Goal: Complete application form

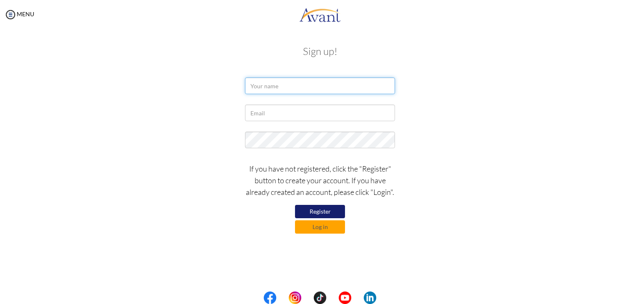
click at [304, 85] on input "text" at bounding box center [320, 85] width 150 height 17
type input "b"
click at [334, 209] on button "Register" at bounding box center [320, 211] width 50 height 13
click at [298, 78] on input "Bernade" at bounding box center [320, 85] width 150 height 17
type input "Bernadette Mariano"
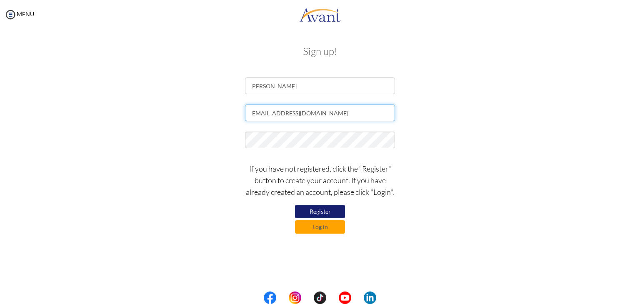
type input "bmariano1415@gmail.com"
click at [330, 209] on button "Register" at bounding box center [320, 211] width 50 height 13
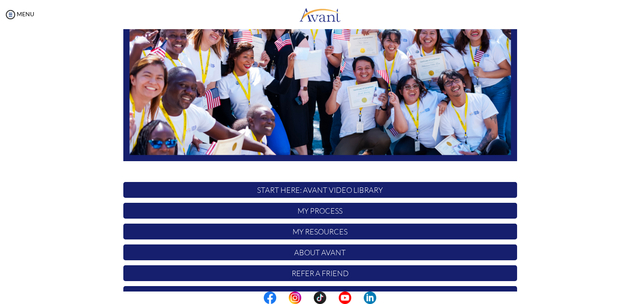
scroll to position [135, 0]
click at [314, 210] on p "My Process" at bounding box center [320, 211] width 394 height 16
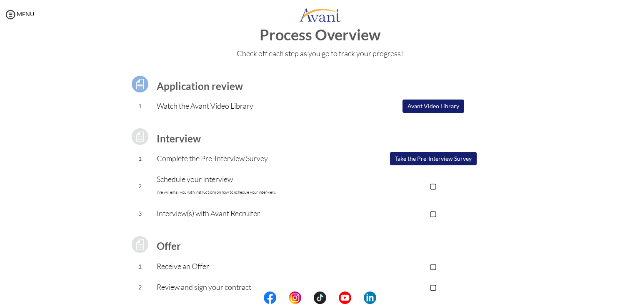
scroll to position [18, 0]
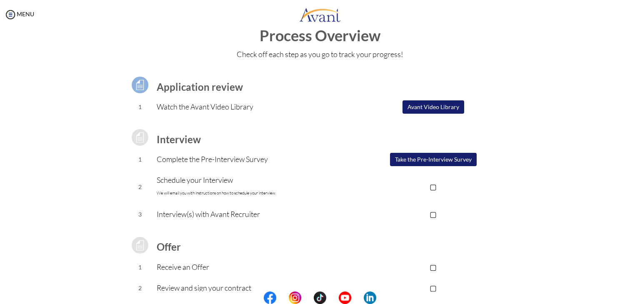
click at [434, 110] on button "Avant Video Library" at bounding box center [433, 106] width 62 height 13
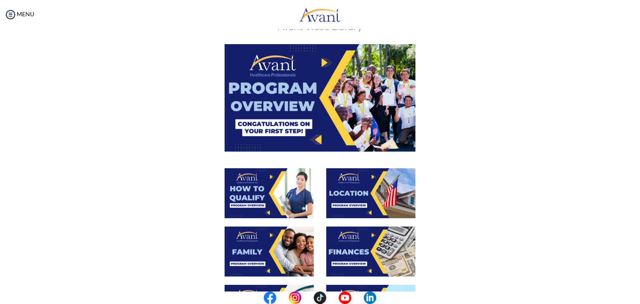
scroll to position [0, 0]
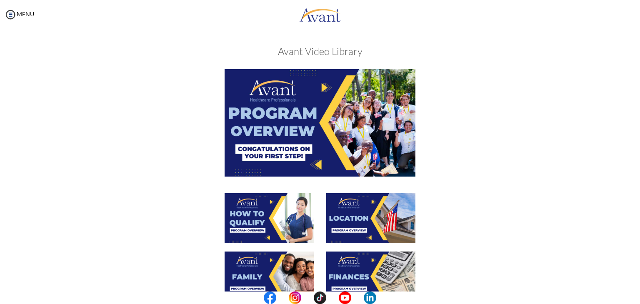
click at [303, 132] on img at bounding box center [319, 122] width 191 height 107
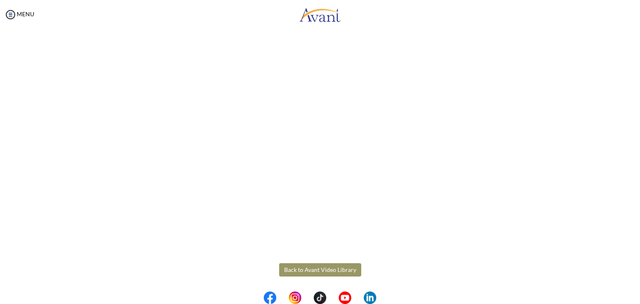
scroll to position [105, 0]
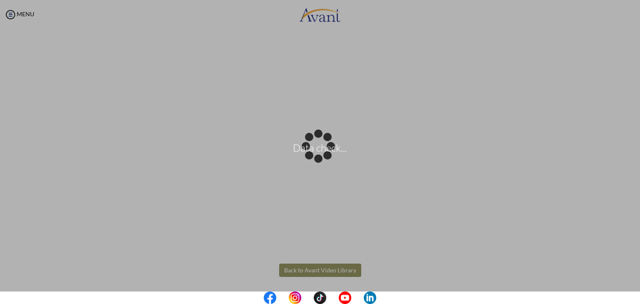
click at [310, 269] on body "Data check... Maintenance break. Please come back in 2 hours. MENU My Status Wh…" at bounding box center [320, 152] width 640 height 304
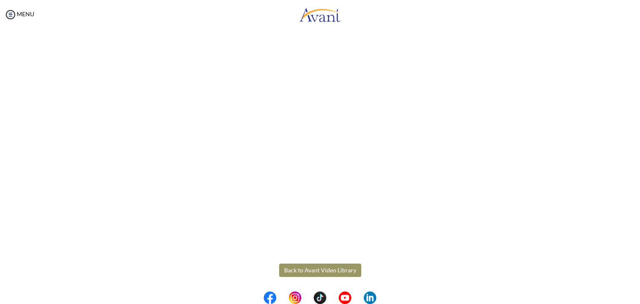
click at [300, 267] on button "Back to Avant Video Library" at bounding box center [320, 270] width 82 height 13
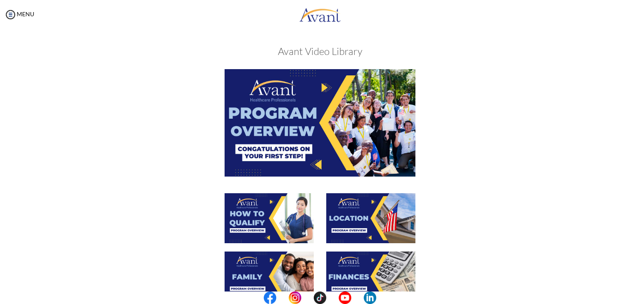
click at [261, 219] on img at bounding box center [268, 218] width 89 height 50
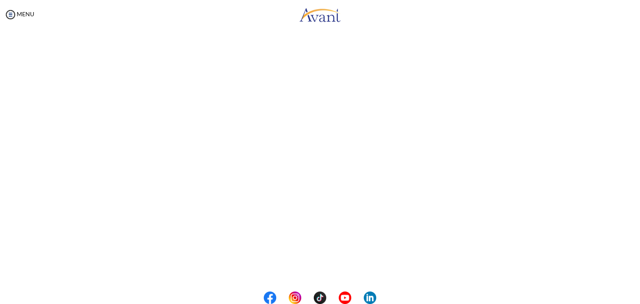
scroll to position [61, 0]
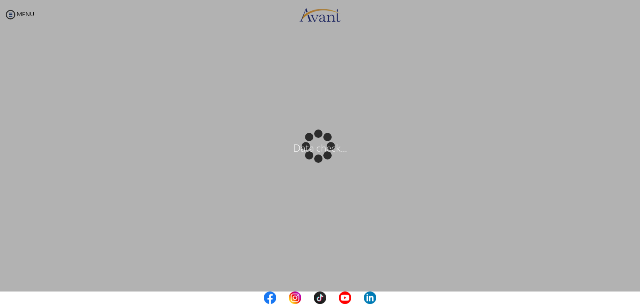
click at [570, 107] on body "Data check... Maintenance break. Please come back in 2 hours. MENU My Status Wh…" at bounding box center [320, 152] width 640 height 304
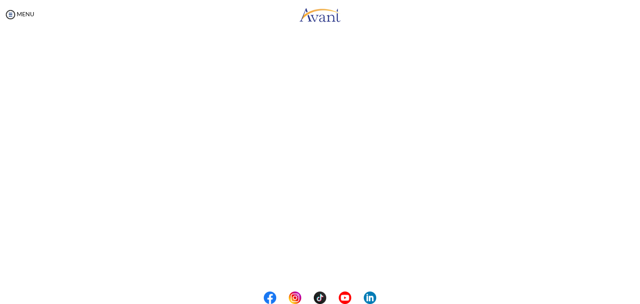
scroll to position [105, 0]
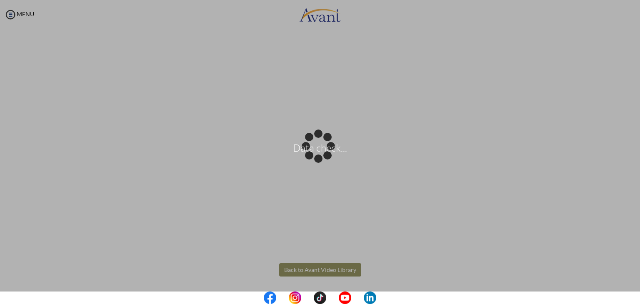
click at [322, 268] on body "Data check... Maintenance break. Please come back in 2 hours. MENU My Status Wh…" at bounding box center [320, 152] width 640 height 304
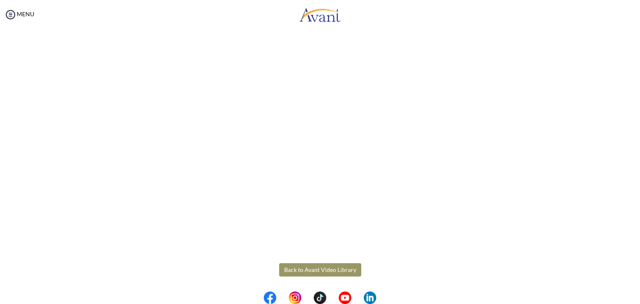
click at [322, 268] on button "Back to Avant Video Library" at bounding box center [320, 269] width 82 height 13
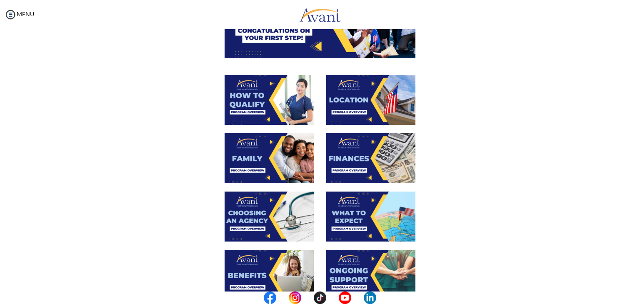
scroll to position [123, 0]
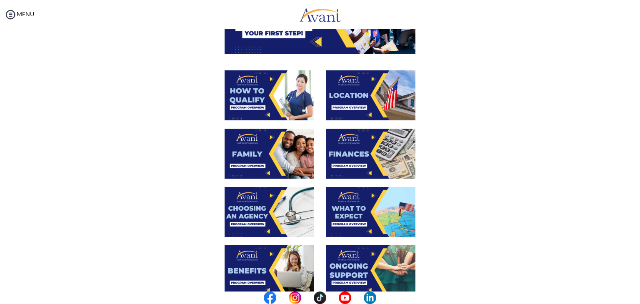
click at [350, 97] on img at bounding box center [370, 95] width 89 height 50
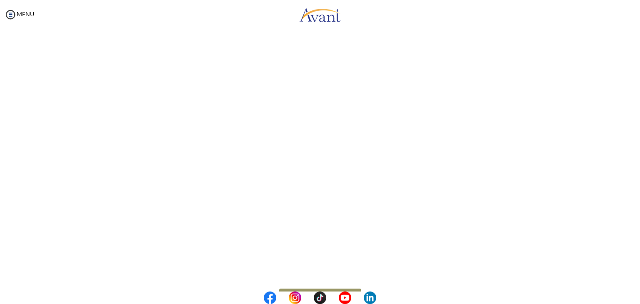
scroll to position [105, 0]
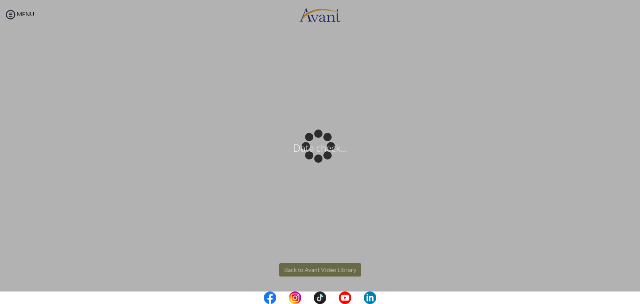
click at [317, 265] on body "Data check... Maintenance break. Please come back in 2 hours. MENU My Status Wh…" at bounding box center [320, 152] width 640 height 304
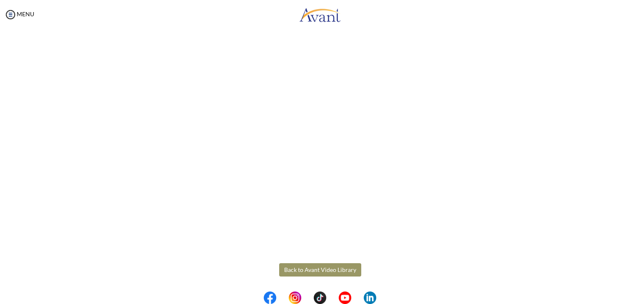
click at [317, 265] on button "Back to Avant Video Library" at bounding box center [320, 269] width 82 height 13
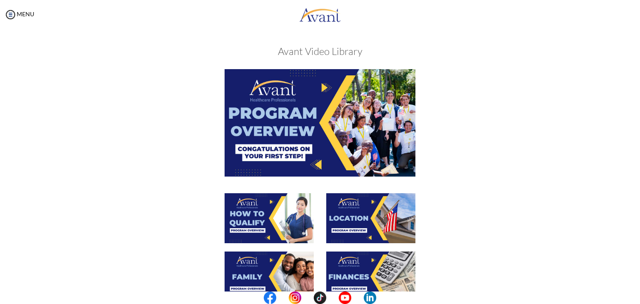
click at [284, 262] on img at bounding box center [268, 277] width 89 height 50
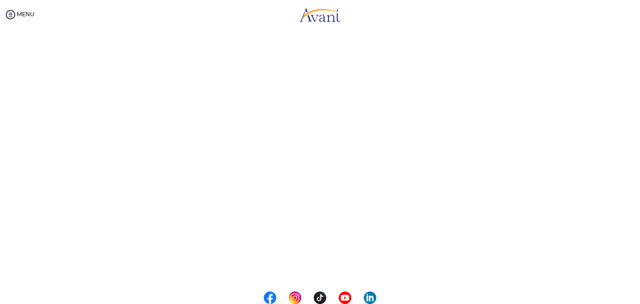
scroll to position [194, 0]
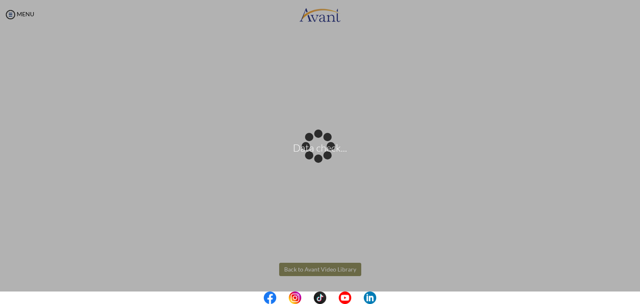
click at [307, 267] on body "Data check... Maintenance break. Please come back in 2 hours. MENU My Status Wh…" at bounding box center [320, 152] width 640 height 304
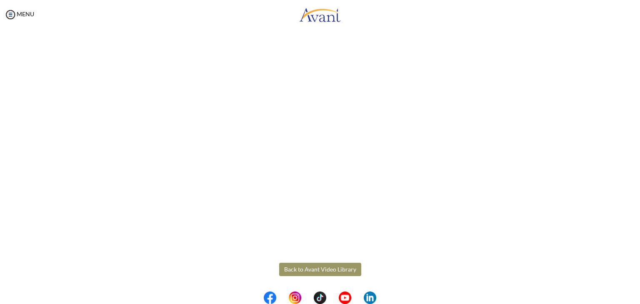
click at [307, 267] on button "Back to Avant Video Library" at bounding box center [320, 269] width 82 height 13
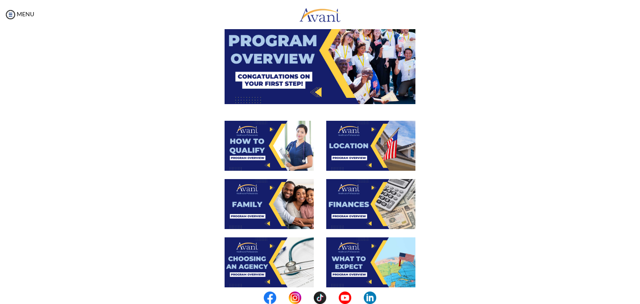
scroll to position [73, 0]
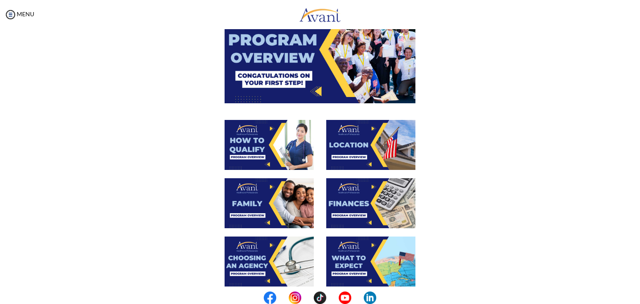
click at [348, 198] on img at bounding box center [370, 203] width 89 height 50
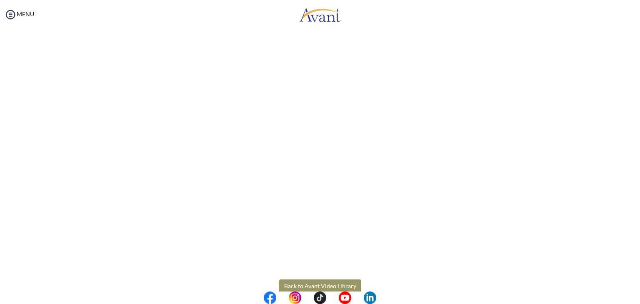
scroll to position [105, 0]
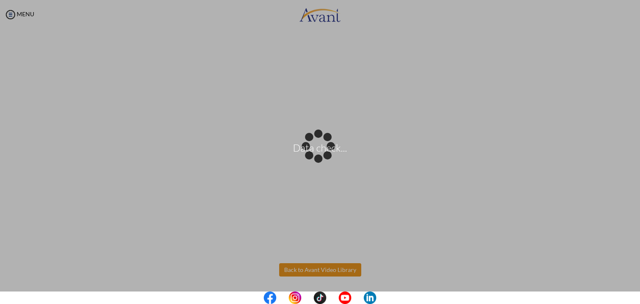
click at [307, 273] on body "Data check... Maintenance break. Please come back in 2 hours. MENU My Status Wh…" at bounding box center [320, 152] width 640 height 304
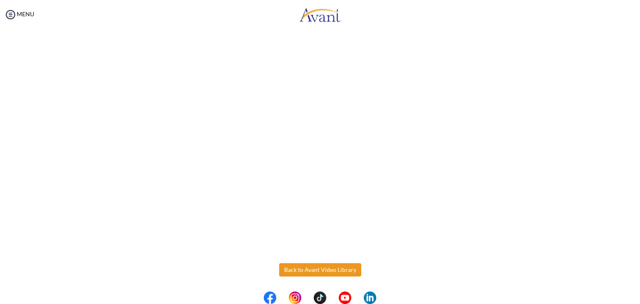
click at [307, 273] on button "Back to Avant Video Library" at bounding box center [320, 269] width 82 height 13
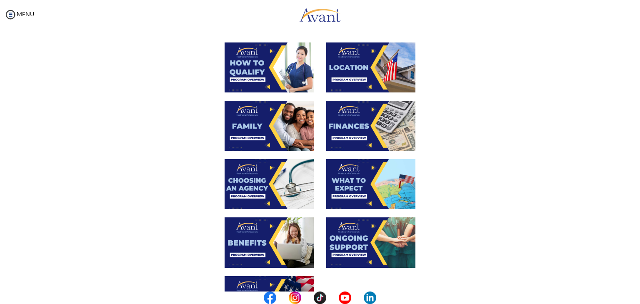
scroll to position [152, 0]
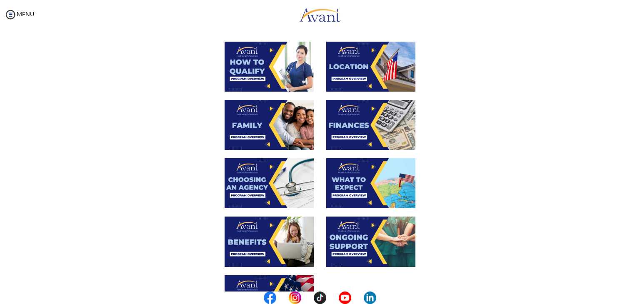
click at [273, 168] on img at bounding box center [268, 183] width 89 height 50
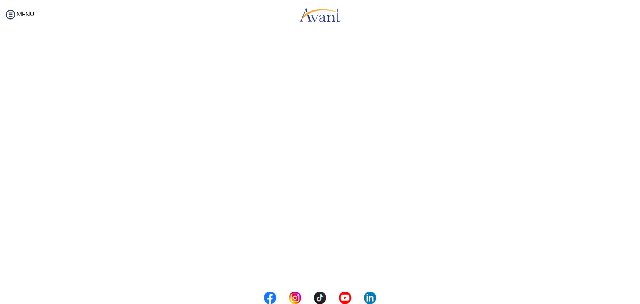
scroll to position [194, 0]
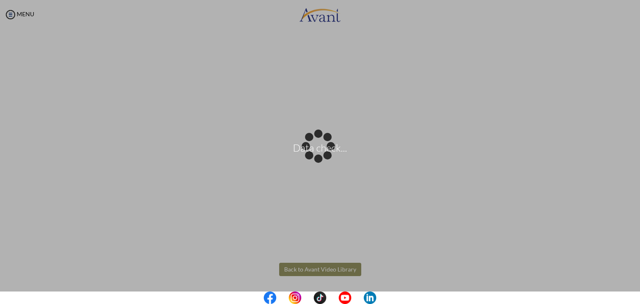
click at [322, 270] on body "Data check... Maintenance break. Please come back in 2 hours. MENU My Status Wh…" at bounding box center [320, 152] width 640 height 304
click at [322, 158] on div "Data check..." at bounding box center [320, 152] width 12 height 12
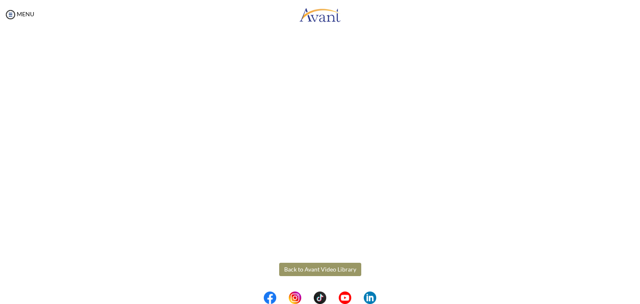
click at [322, 270] on button "Back to Avant Video Library" at bounding box center [320, 269] width 82 height 13
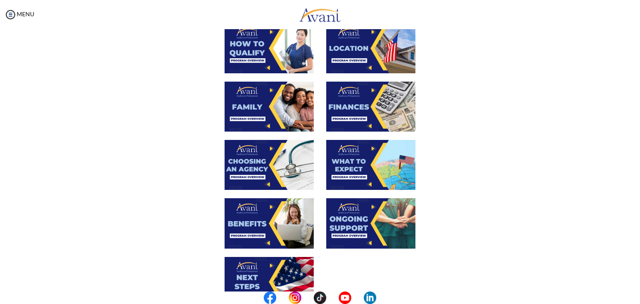
scroll to position [172, 0]
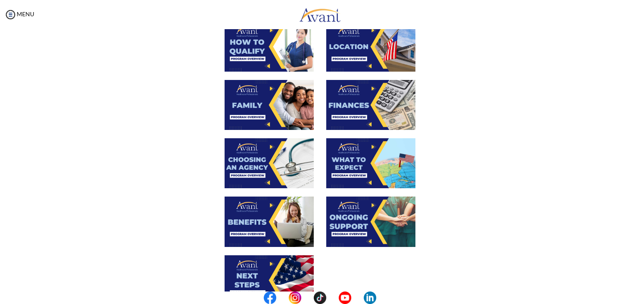
click at [351, 169] on img at bounding box center [370, 163] width 89 height 50
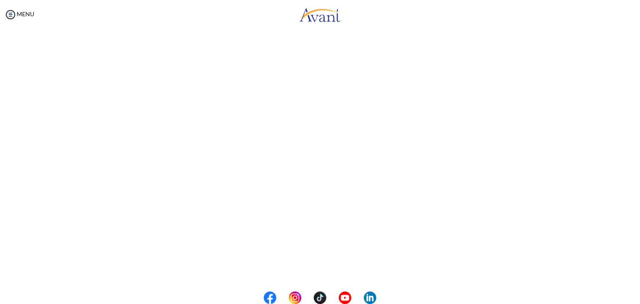
scroll to position [194, 0]
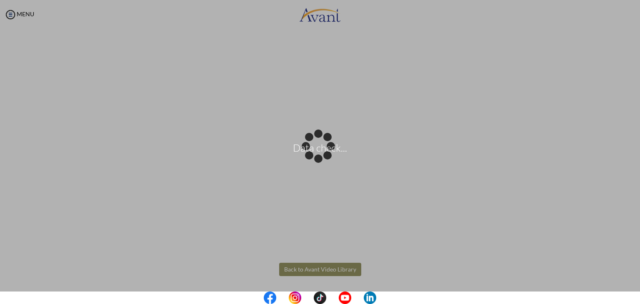
click at [328, 270] on body "Data check... Maintenance break. Please come back in 2 hours. MENU My Status Wh…" at bounding box center [320, 152] width 640 height 304
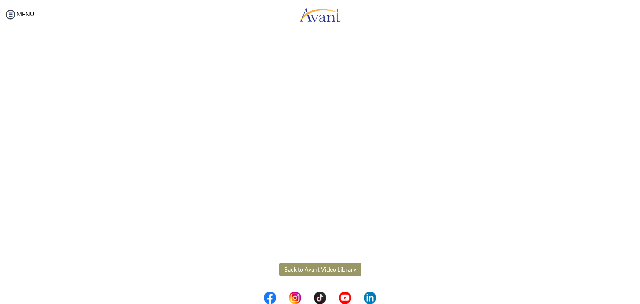
click at [328, 270] on button "Back to Avant Video Library" at bounding box center [320, 269] width 82 height 13
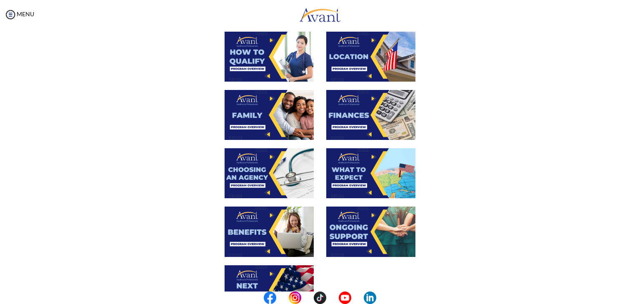
scroll to position [165, 0]
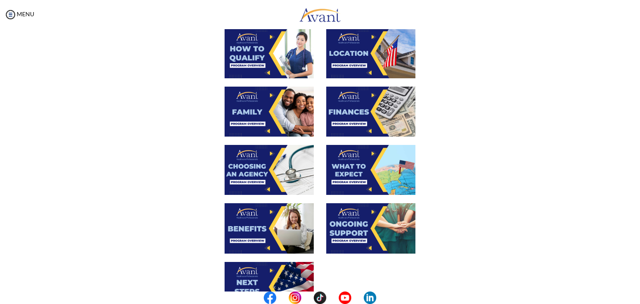
click at [260, 223] on img at bounding box center [268, 228] width 89 height 50
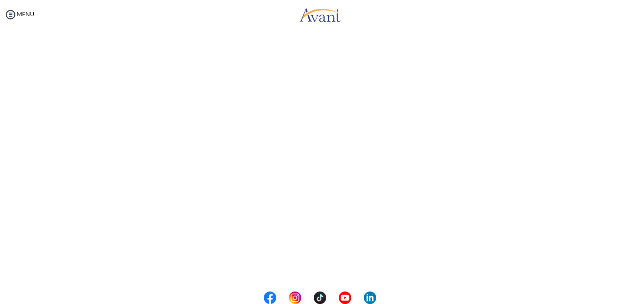
scroll to position [194, 0]
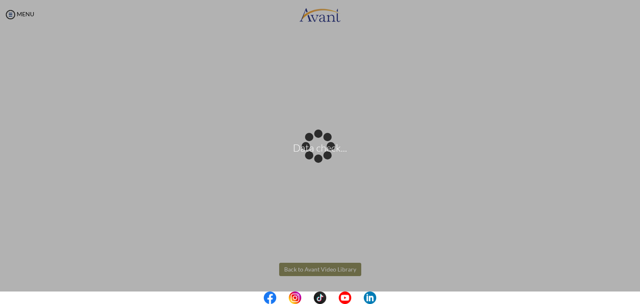
click at [336, 268] on body "Data check... Maintenance break. Please come back in 2 hours. MENU My Status Wh…" at bounding box center [320, 152] width 640 height 304
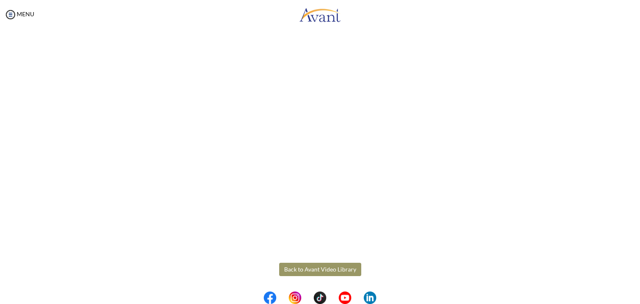
click at [336, 268] on button "Back to Avant Video Library" at bounding box center [320, 269] width 82 height 13
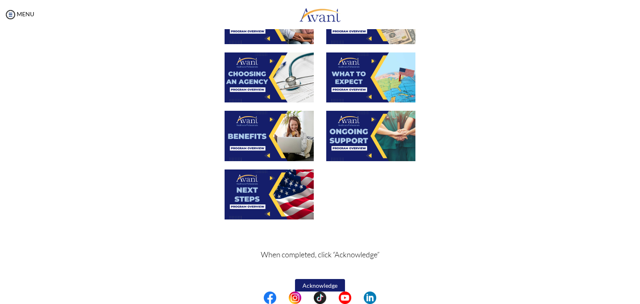
scroll to position [258, 0]
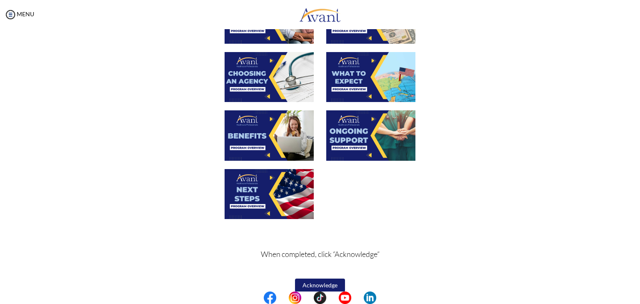
click at [353, 135] on img at bounding box center [370, 135] width 89 height 50
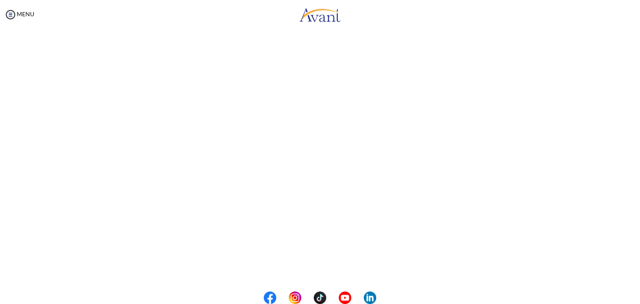
scroll to position [194, 0]
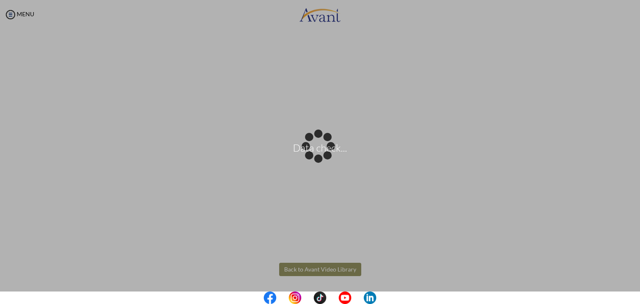
click at [295, 268] on body "Data check... Maintenance break. Please come back in 2 hours. MENU My Status Wh…" at bounding box center [320, 152] width 640 height 304
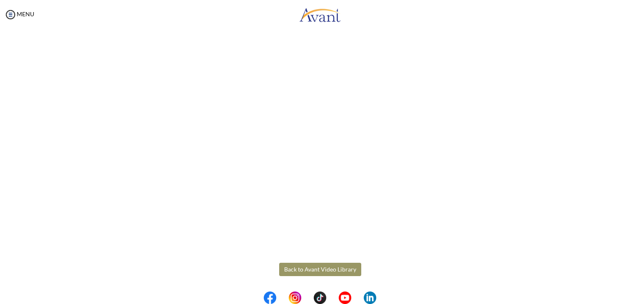
click at [295, 268] on button "Back to Avant Video Library" at bounding box center [320, 269] width 82 height 13
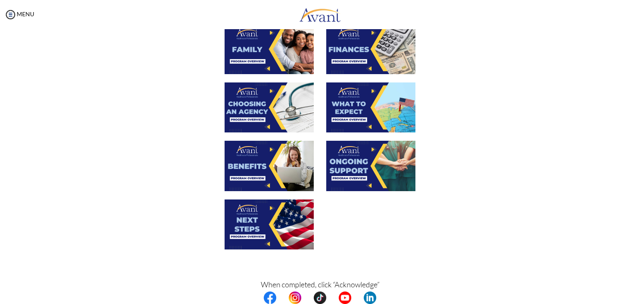
scroll to position [228, 0]
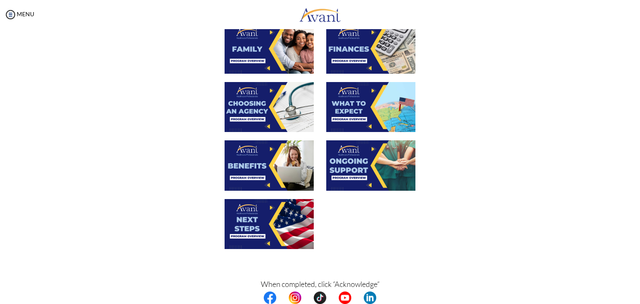
click at [265, 229] on img at bounding box center [268, 224] width 89 height 50
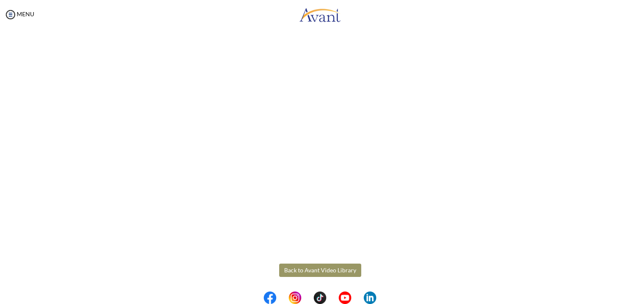
scroll to position [193, 0]
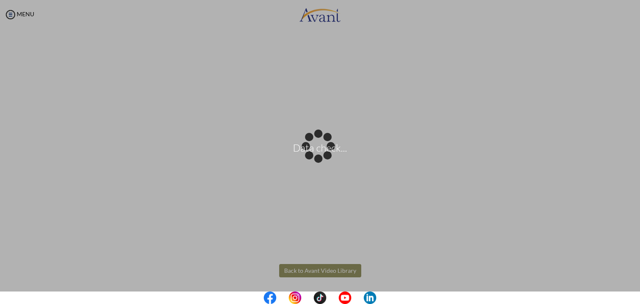
click at [351, 266] on body "Data check... Maintenance break. Please come back in 2 hours. MENU My Status Wh…" at bounding box center [320, 152] width 640 height 304
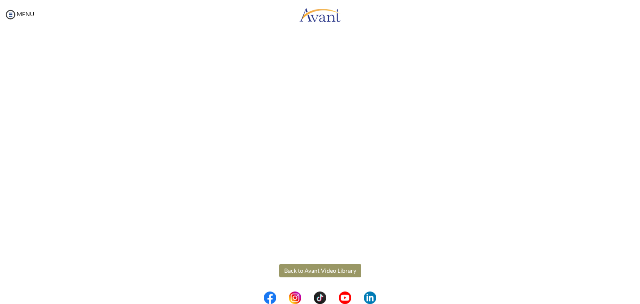
click at [321, 272] on button "Back to Avant Video Library" at bounding box center [320, 270] width 82 height 13
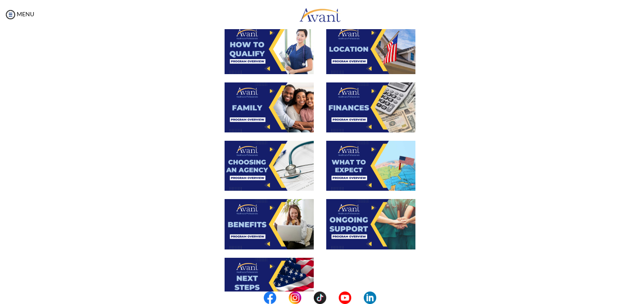
scroll to position [268, 0]
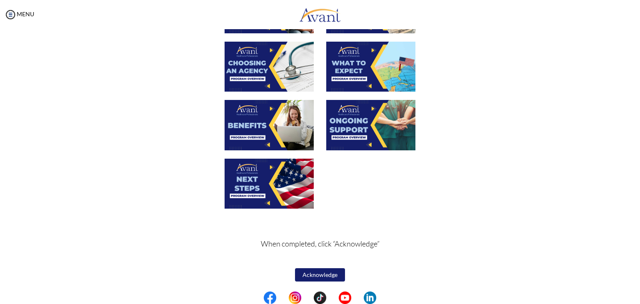
click at [322, 274] on button "Acknowledge" at bounding box center [320, 274] width 50 height 13
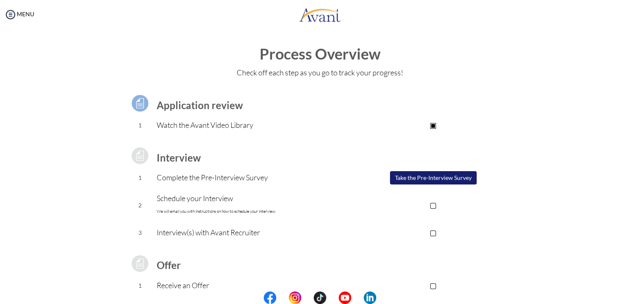
click at [403, 175] on button "Take the Pre-Interview Survey" at bounding box center [433, 177] width 87 height 13
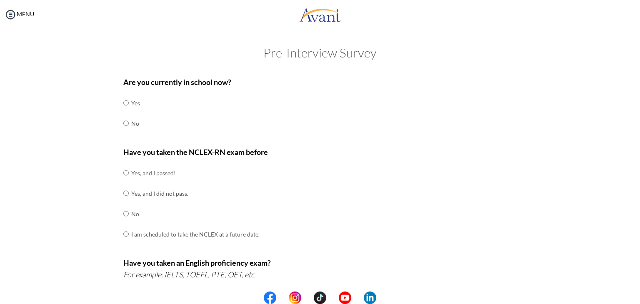
click at [131, 122] on td "No" at bounding box center [135, 123] width 9 height 20
click at [123, 123] on input "radio" at bounding box center [125, 123] width 5 height 17
radio input "true"
click at [123, 214] on input "radio" at bounding box center [125, 213] width 5 height 17
radio input "true"
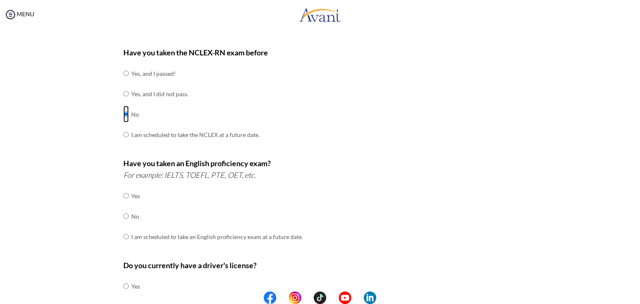
scroll to position [100, 0]
click at [123, 214] on input "radio" at bounding box center [125, 215] width 5 height 17
radio input "true"
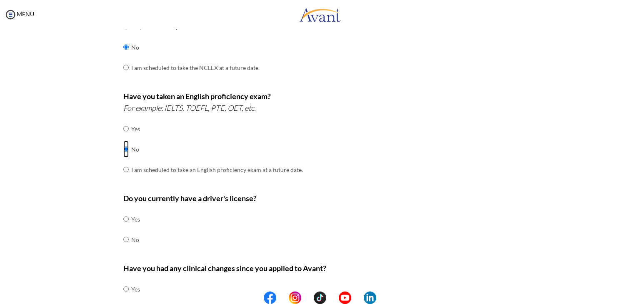
scroll to position [168, 0]
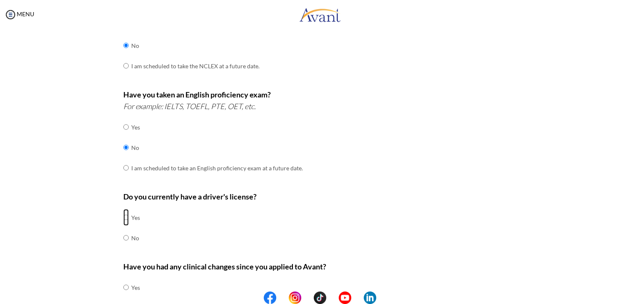
click at [123, 219] on input "radio" at bounding box center [125, 217] width 5 height 17
radio input "true"
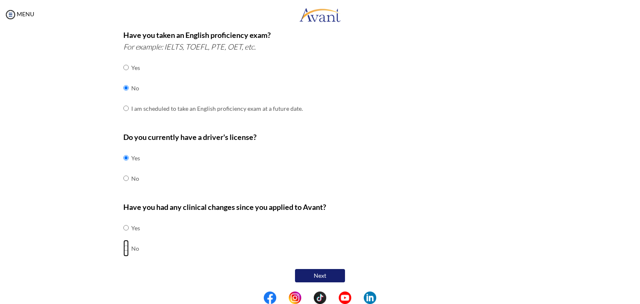
click at [123, 249] on input "radio" at bounding box center [125, 248] width 5 height 17
radio input "true"
click at [325, 274] on button "Next" at bounding box center [320, 275] width 50 height 13
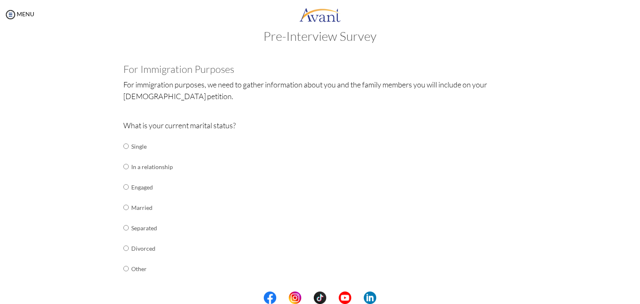
click at [133, 144] on td "Single" at bounding box center [152, 146] width 42 height 20
click at [123, 149] on input "radio" at bounding box center [125, 146] width 5 height 17
radio input "true"
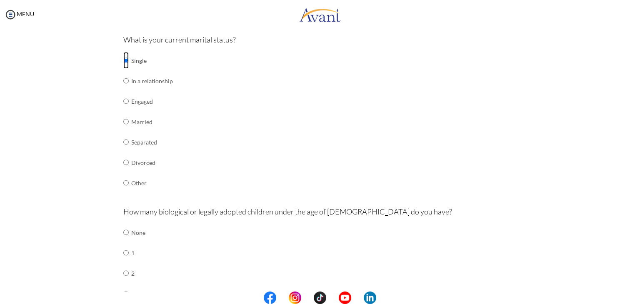
scroll to position [106, 0]
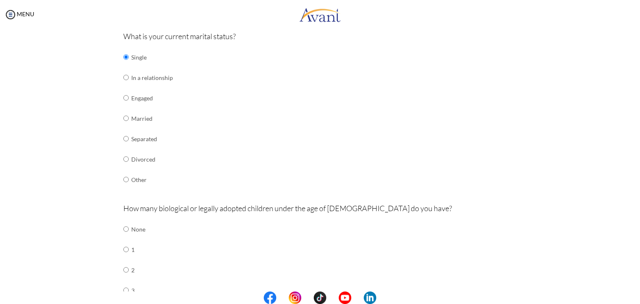
click at [123, 149] on td at bounding box center [125, 159] width 5 height 20
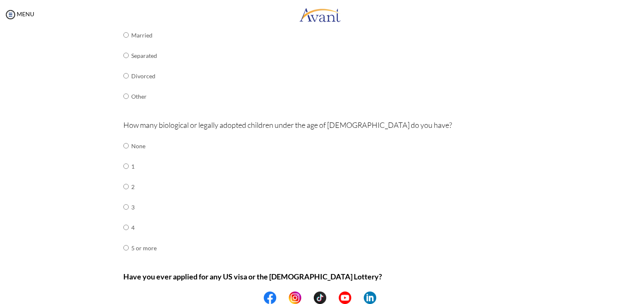
scroll to position [189, 0]
click at [123, 144] on input "radio" at bounding box center [125, 145] width 5 height 17
radio input "true"
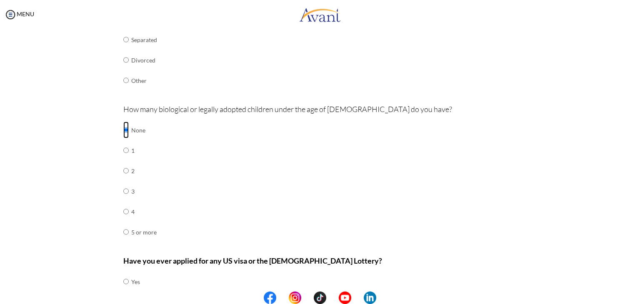
scroll to position [259, 0]
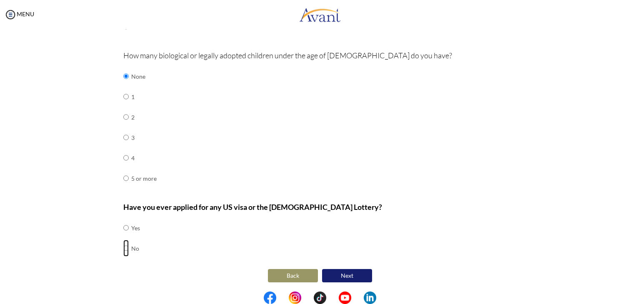
click at [123, 244] on input "radio" at bounding box center [125, 248] width 5 height 17
radio input "true"
click at [351, 272] on button "Next" at bounding box center [347, 275] width 50 height 13
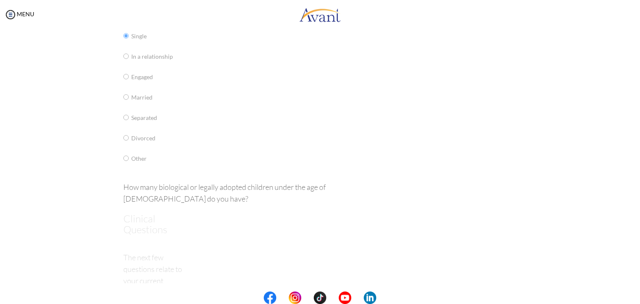
scroll to position [17, 0]
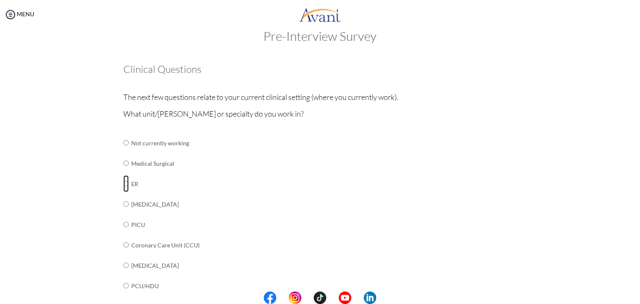
click at [123, 183] on input "radio" at bounding box center [125, 183] width 5 height 17
radio input "true"
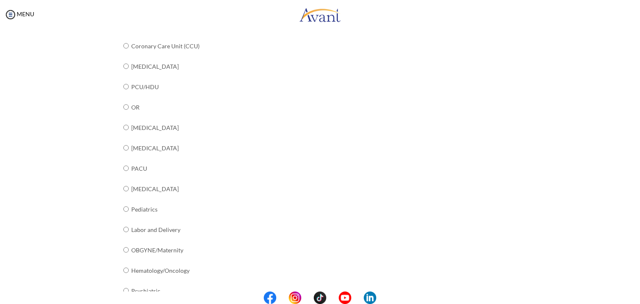
scroll to position [299, 0]
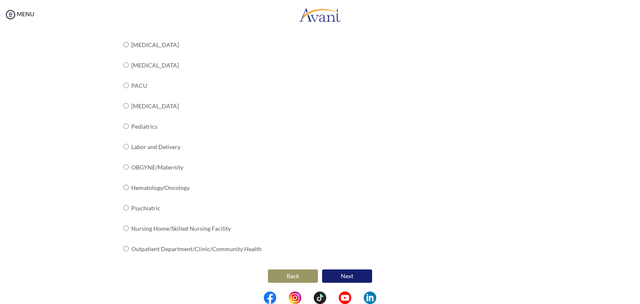
click at [343, 274] on button "Next" at bounding box center [347, 275] width 50 height 13
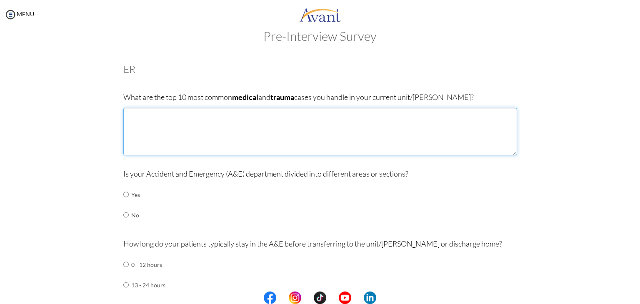
click at [282, 137] on textarea at bounding box center [320, 131] width 394 height 47
type textarea "s"
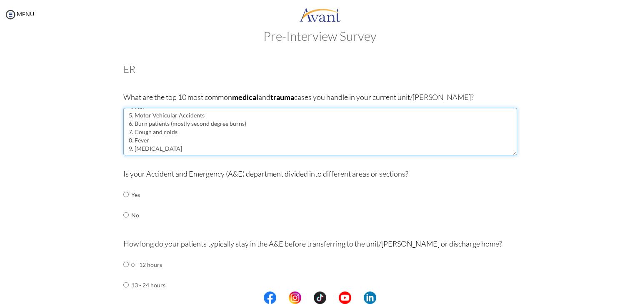
scroll to position [38, 0]
click at [240, 145] on textarea "1. Stroke patients 2. Dead on arrival (myocardial infarction cases) 3. Seizures…" at bounding box center [320, 131] width 394 height 47
type textarea "1. Stroke patients 2. Dead on arrival (myocardial infarction cases) 3. Seizures…"
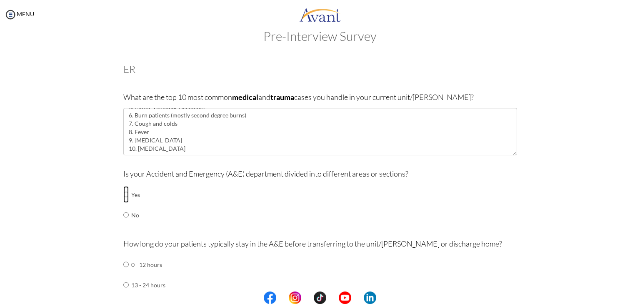
click at [125, 195] on input "radio" at bounding box center [125, 194] width 5 height 17
radio input "true"
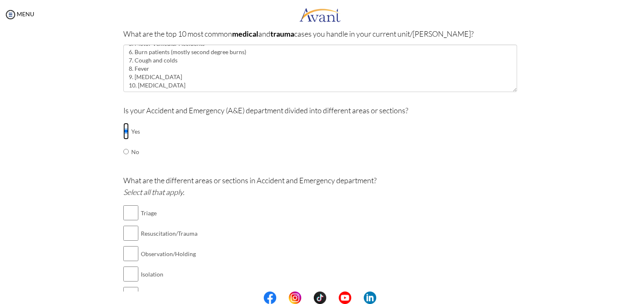
scroll to position [81, 0]
click at [124, 216] on input "checkbox" at bounding box center [130, 212] width 15 height 17
checkbox input "true"
click at [127, 230] on input "checkbox" at bounding box center [130, 232] width 15 height 17
checkbox input "true"
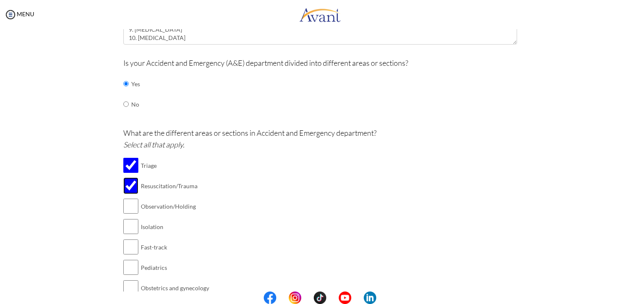
scroll to position [128, 0]
click at [127, 225] on input "checkbox" at bounding box center [130, 226] width 15 height 17
checkbox input "true"
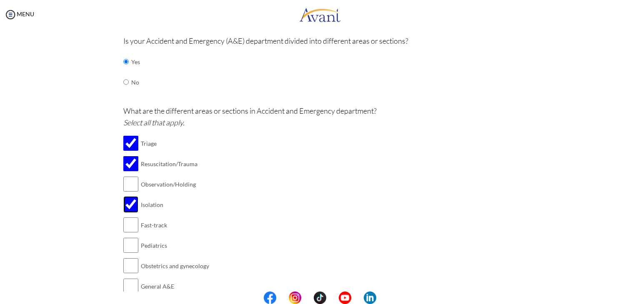
scroll to position [150, 0]
click at [128, 244] on input "checkbox" at bounding box center [130, 245] width 15 height 17
checkbox input "true"
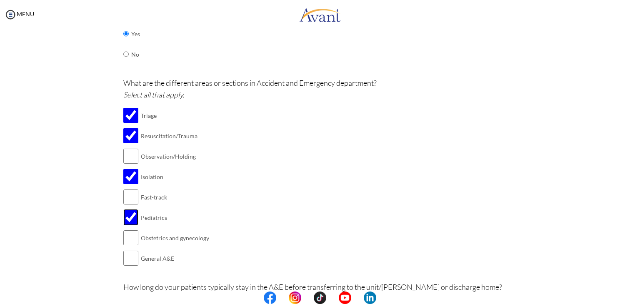
scroll to position [177, 0]
click at [128, 239] on input "checkbox" at bounding box center [130, 238] width 15 height 17
checkbox input "true"
click at [129, 259] on input "checkbox" at bounding box center [130, 259] width 15 height 17
checkbox input "true"
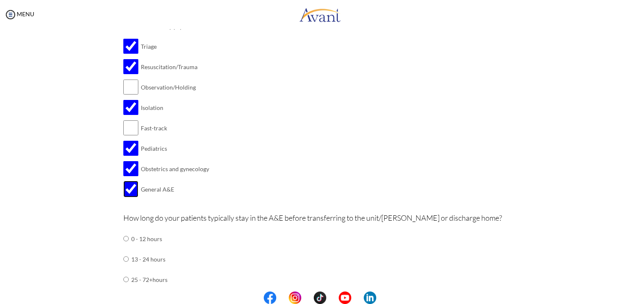
scroll to position [247, 0]
click at [123, 239] on input "radio" at bounding box center [125, 237] width 5 height 17
radio input "true"
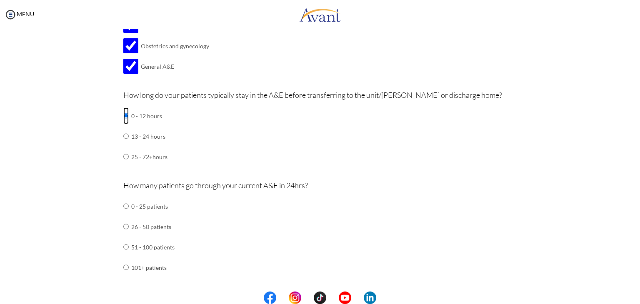
scroll to position [370, 0]
click at [123, 204] on input "radio" at bounding box center [125, 205] width 5 height 17
radio input "true"
click at [119, 204] on div "Are you currently in school now? Yes No Have you taken the NCLEX-RN exam before…" at bounding box center [320, 263] width 406 height 1123
click at [123, 225] on input "radio" at bounding box center [125, 226] width 5 height 17
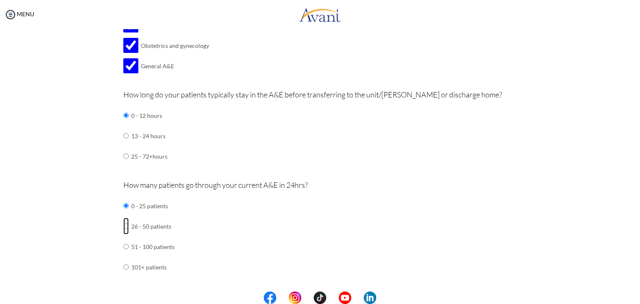
radio input "true"
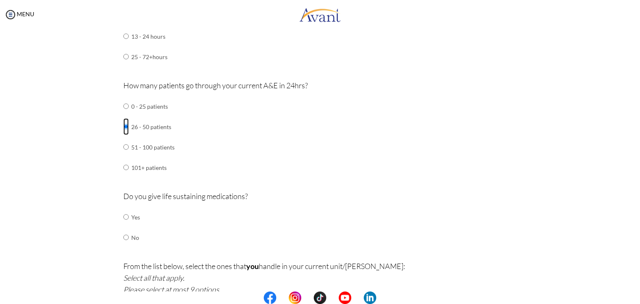
scroll to position [470, 0]
click at [123, 215] on input "radio" at bounding box center [125, 216] width 5 height 17
radio input "true"
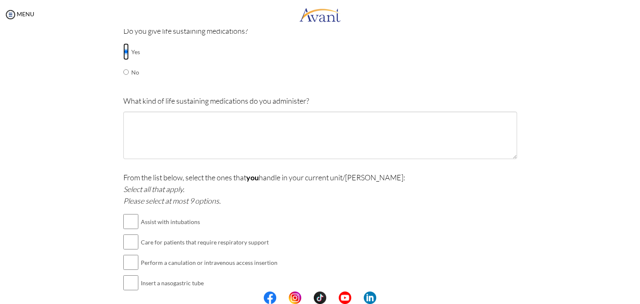
scroll to position [635, 0]
click at [123, 217] on input "checkbox" at bounding box center [130, 221] width 15 height 17
checkbox input "true"
click at [123, 239] on input "checkbox" at bounding box center [130, 242] width 15 height 17
checkbox input "true"
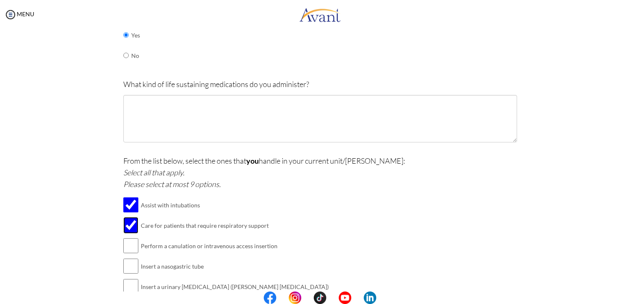
scroll to position [651, 0]
click at [129, 239] on input "checkbox" at bounding box center [130, 245] width 15 height 17
checkbox input "true"
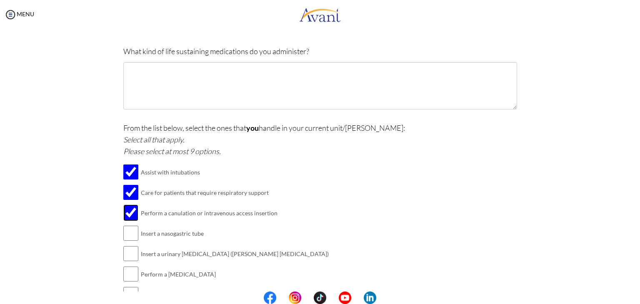
scroll to position [685, 0]
click at [128, 234] on input "checkbox" at bounding box center [130, 232] width 15 height 17
checkbox input "true"
click at [129, 256] on input "checkbox" at bounding box center [130, 253] width 15 height 17
checkbox input "true"
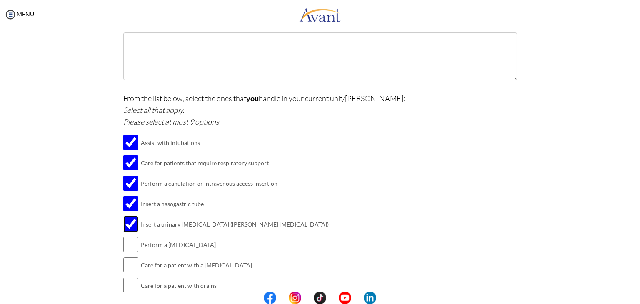
scroll to position [713, 0]
click at [129, 242] on input "checkbox" at bounding box center [130, 245] width 15 height 17
checkbox input "true"
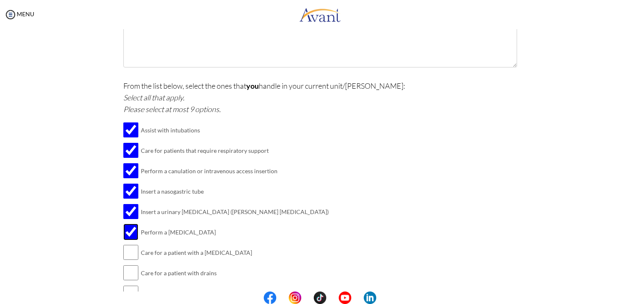
scroll to position [732, 0]
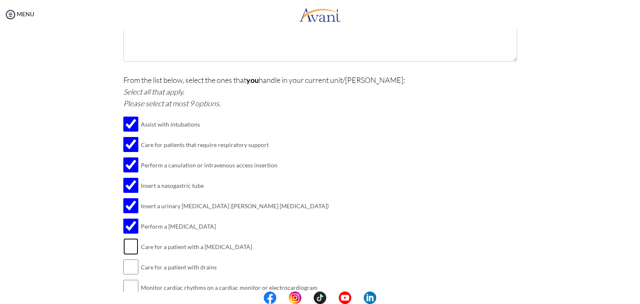
click at [129, 242] on input "checkbox" at bounding box center [130, 246] width 15 height 17
checkbox input "true"
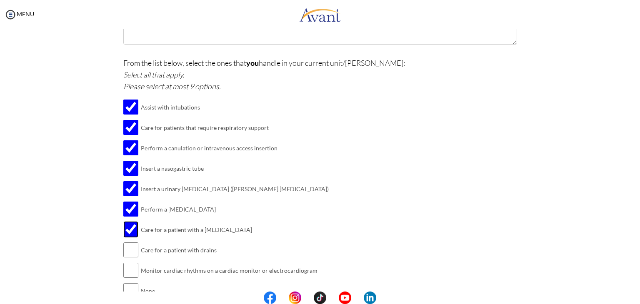
scroll to position [750, 0]
click at [126, 247] on input "checkbox" at bounding box center [130, 249] width 15 height 17
checkbox input "true"
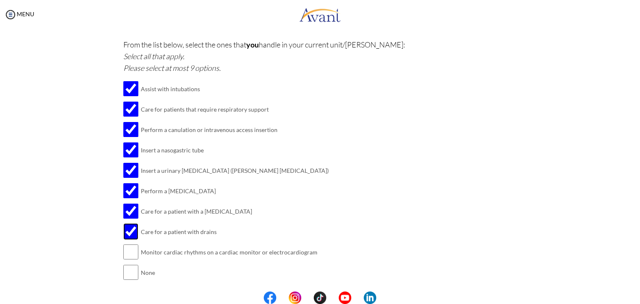
scroll to position [768, 0]
click at [126, 247] on input "checkbox" at bounding box center [130, 251] width 15 height 17
checkbox input "true"
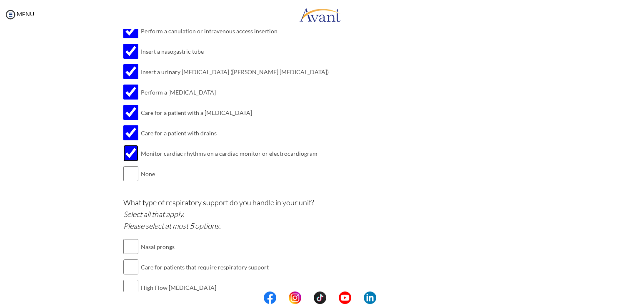
scroll to position [888, 0]
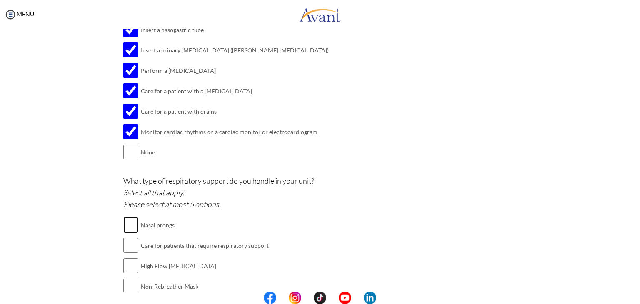
click at [129, 223] on input "checkbox" at bounding box center [130, 225] width 15 height 17
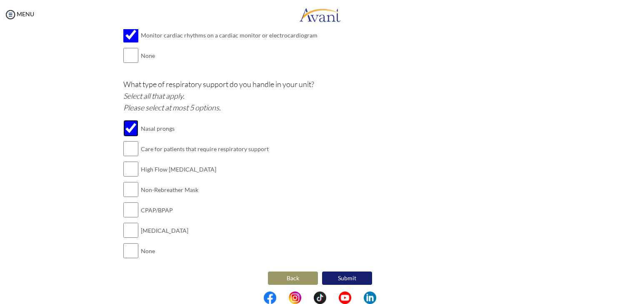
scroll to position [985, 0]
click at [128, 130] on input "checkbox" at bounding box center [130, 128] width 15 height 17
click at [127, 129] on input "checkbox" at bounding box center [130, 128] width 15 height 17
checkbox input "true"
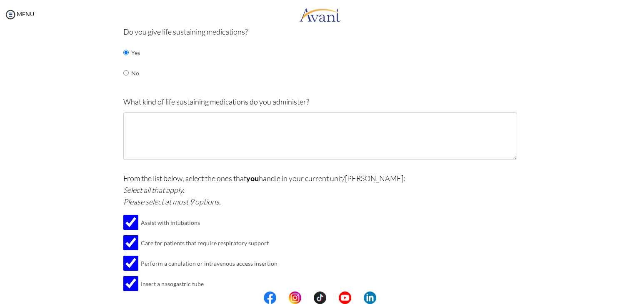
scroll to position [635, 0]
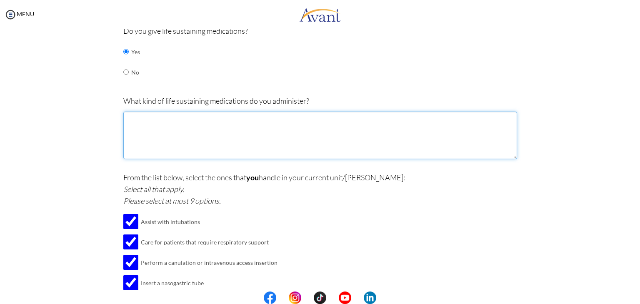
click at [150, 135] on textarea at bounding box center [320, 135] width 394 height 47
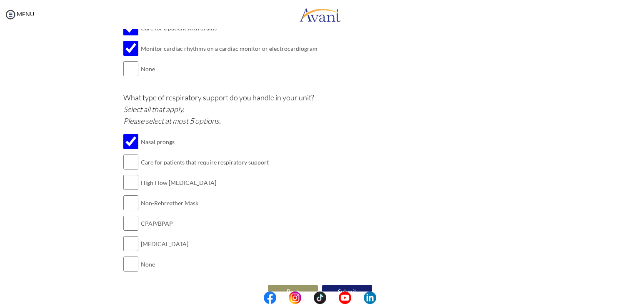
scroll to position [985, 0]
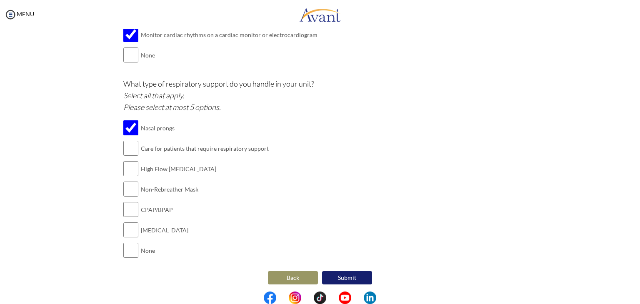
type textarea "Epinephrine, tetanus vaccine, calcium gluconate, dobutamine, norepinephrine, ni…"
click at [129, 186] on input "checkbox" at bounding box center [130, 189] width 15 height 17
checkbox input "true"
click at [132, 149] on input "checkbox" at bounding box center [130, 148] width 15 height 17
checkbox input "true"
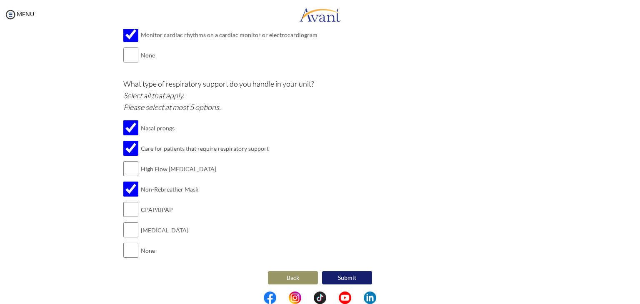
click at [344, 271] on button "Submit" at bounding box center [347, 277] width 50 height 13
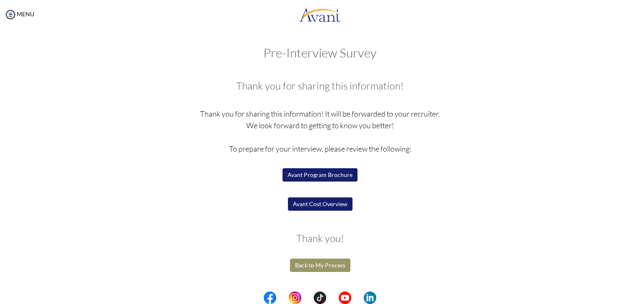
click at [333, 177] on button "Avant Program Brochure" at bounding box center [319, 174] width 75 height 13
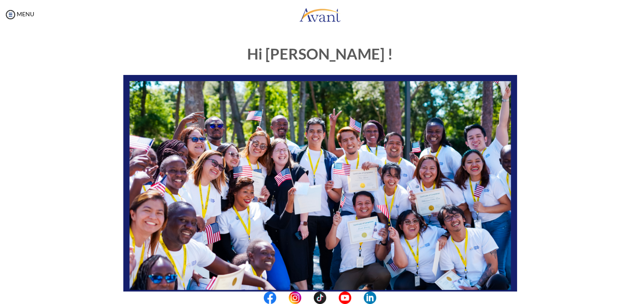
scroll to position [158, 0]
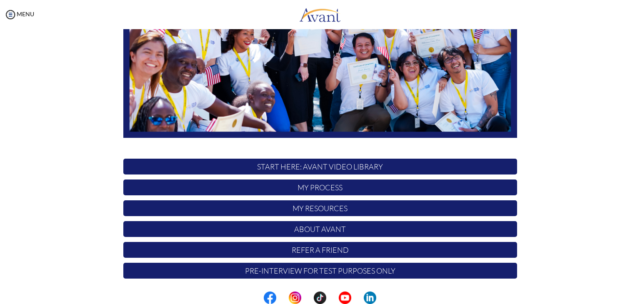
click at [295, 184] on p "My Process" at bounding box center [320, 187] width 394 height 16
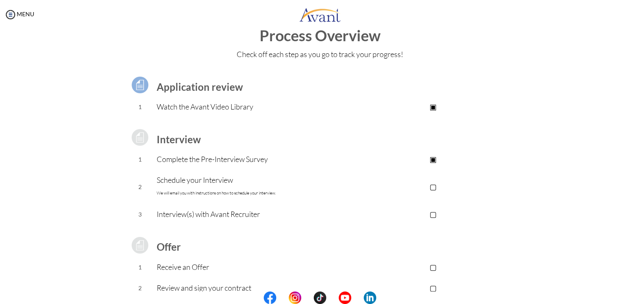
scroll to position [32, 0]
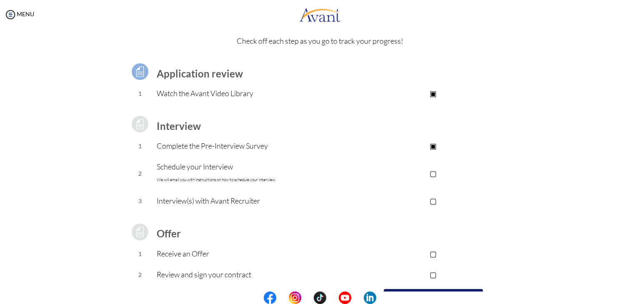
click at [231, 203] on p "Interview(s) with Avant Recruiter" at bounding box center [253, 201] width 193 height 12
click at [431, 174] on p "▢" at bounding box center [432, 173] width 167 height 12
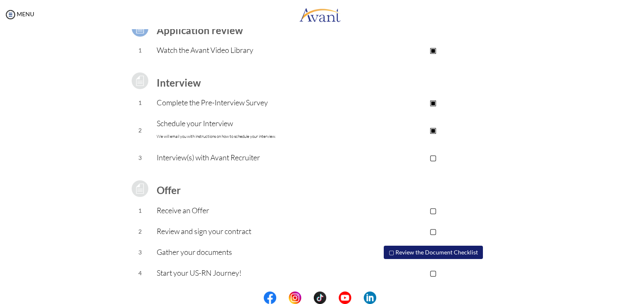
click at [431, 157] on p "▢" at bounding box center [432, 158] width 167 height 12
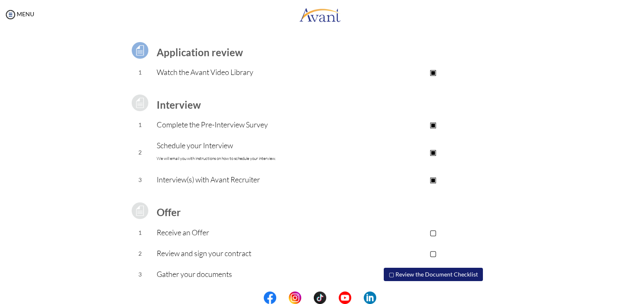
scroll to position [54, 0]
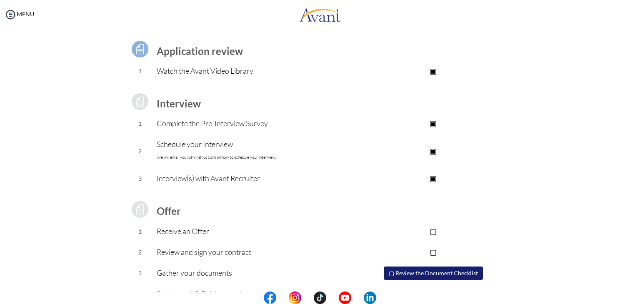
click at [431, 175] on p "▣" at bounding box center [432, 178] width 167 height 12
click at [205, 125] on p "Complete the Pre-Interview Survey" at bounding box center [253, 123] width 193 height 12
click at [201, 145] on p "Schedule your Interview We will email you with instructions on how to schedule …" at bounding box center [253, 150] width 193 height 25
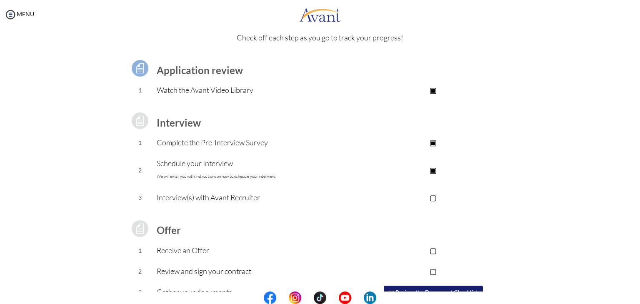
scroll to position [32, 0]
